Goal: Find specific fact: Find contact information

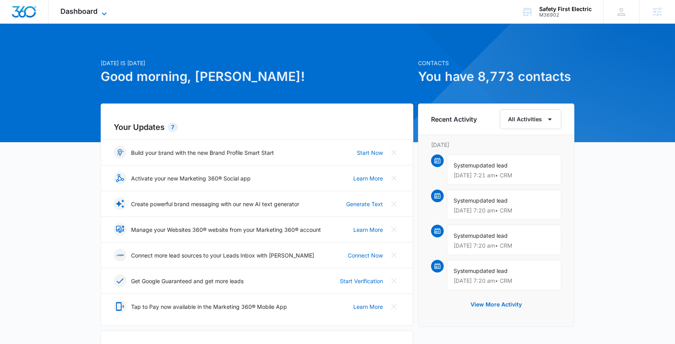
click at [96, 11] on span "Dashboard" at bounding box center [78, 11] width 37 height 8
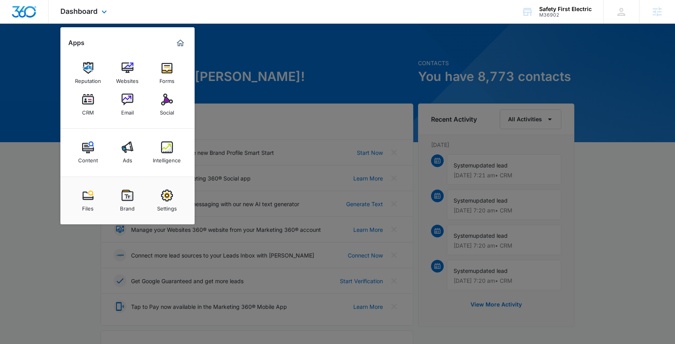
click at [165, 136] on div "Content Ads Intelligence" at bounding box center [127, 153] width 134 height 48
click at [164, 151] on img at bounding box center [167, 147] width 12 height 12
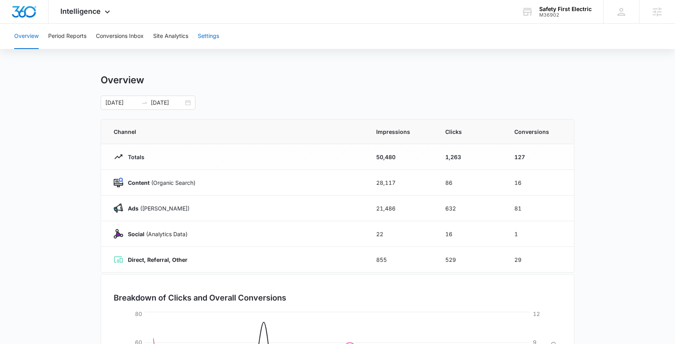
click at [212, 36] on button "Settings" at bounding box center [208, 36] width 21 height 25
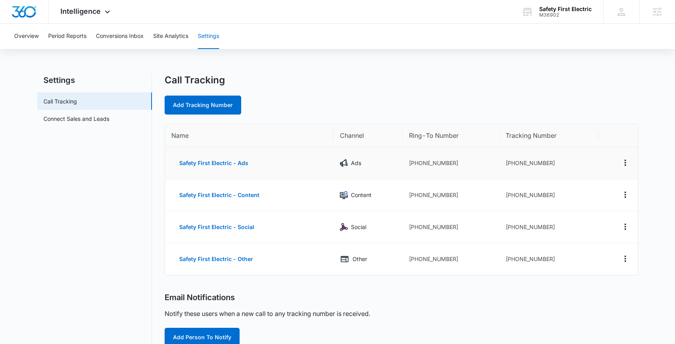
click at [527, 164] on td "[PHONE_NUMBER]" at bounding box center [549, 163] width 99 height 32
copy td "14084589354"
